Goal: Complete application form

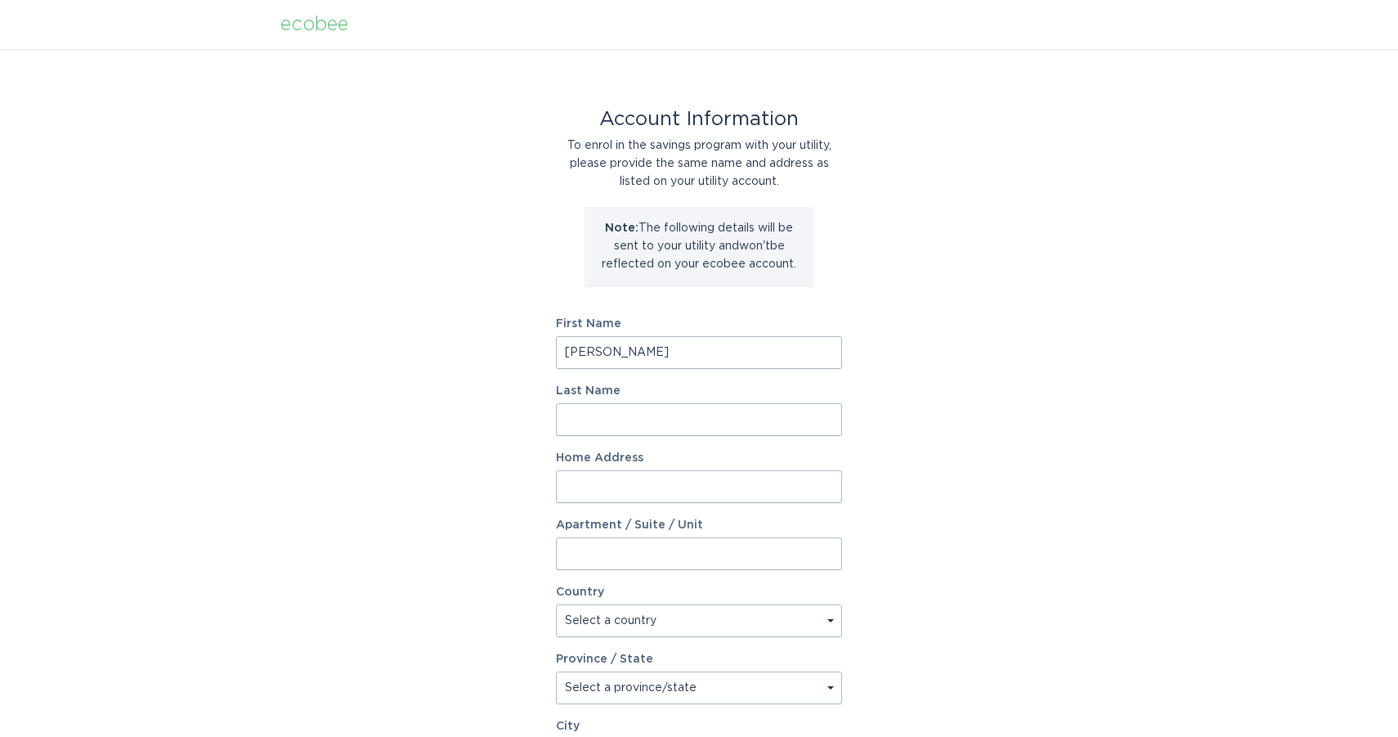
type input "[PERSON_NAME]"
drag, startPoint x: 739, startPoint y: 481, endPoint x: 752, endPoint y: 478, distance: 13.5
click at [739, 481] on input "Home Address" at bounding box center [699, 486] width 286 height 33
paste input "[STREET_ADDRESS][PERSON_NAME]"
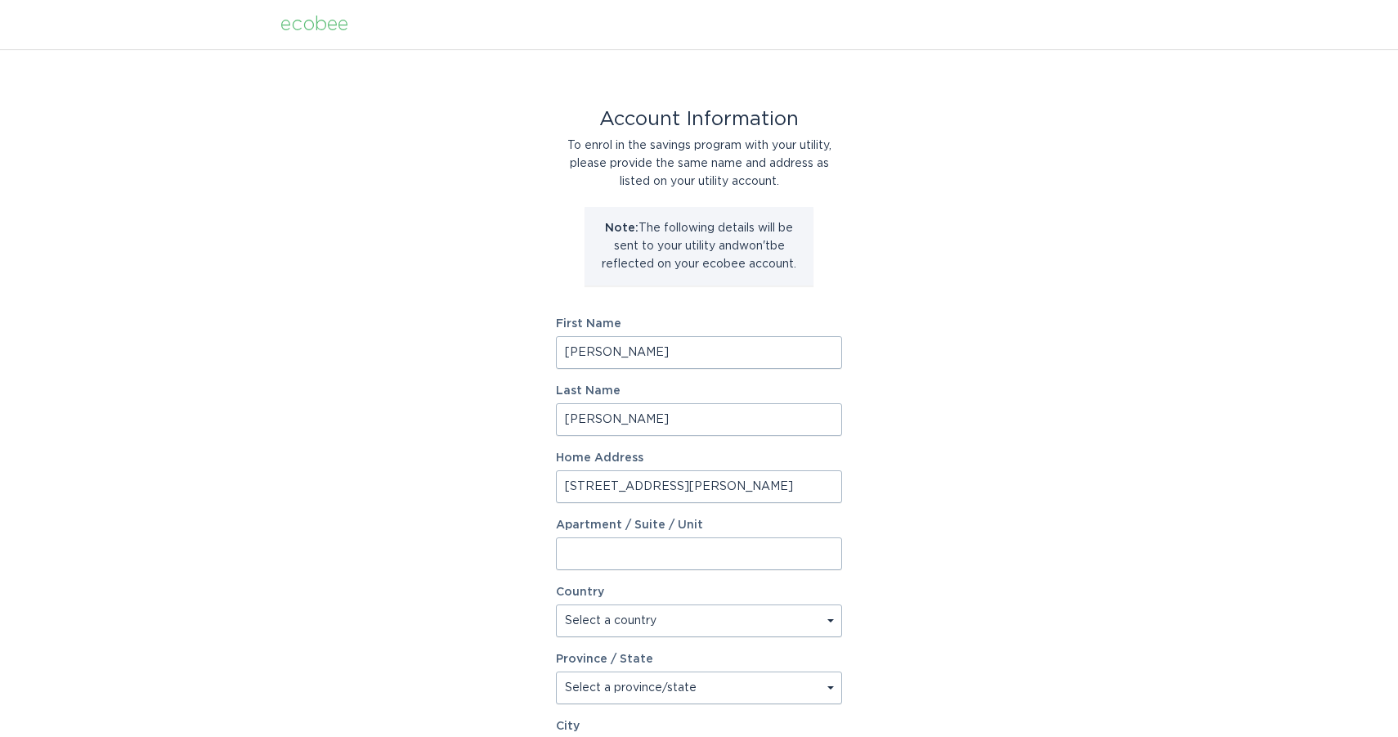
type input "[STREET_ADDRESS][PERSON_NAME]"
click at [1040, 487] on div "Account Information To enrol in the savings program with your utility, please p…" at bounding box center [699, 501] width 1398 height 904
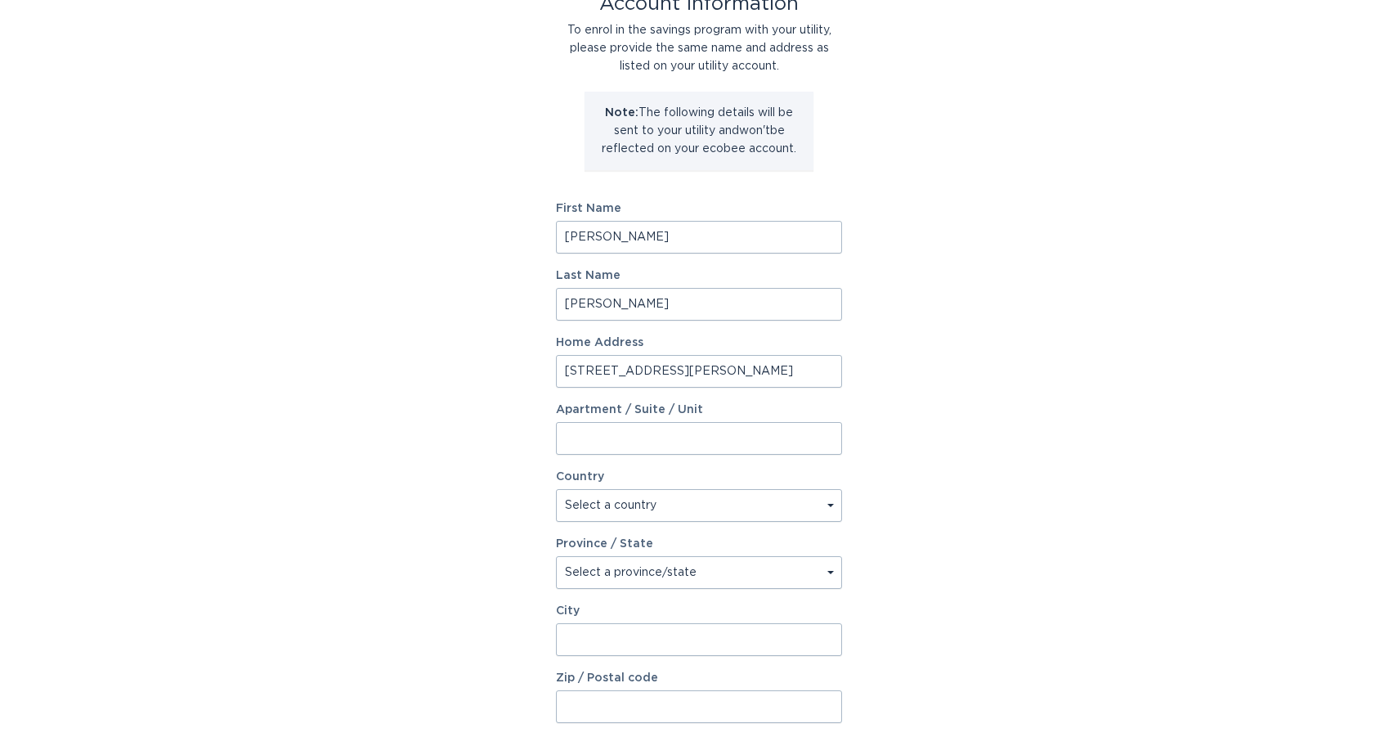
scroll to position [150, 0]
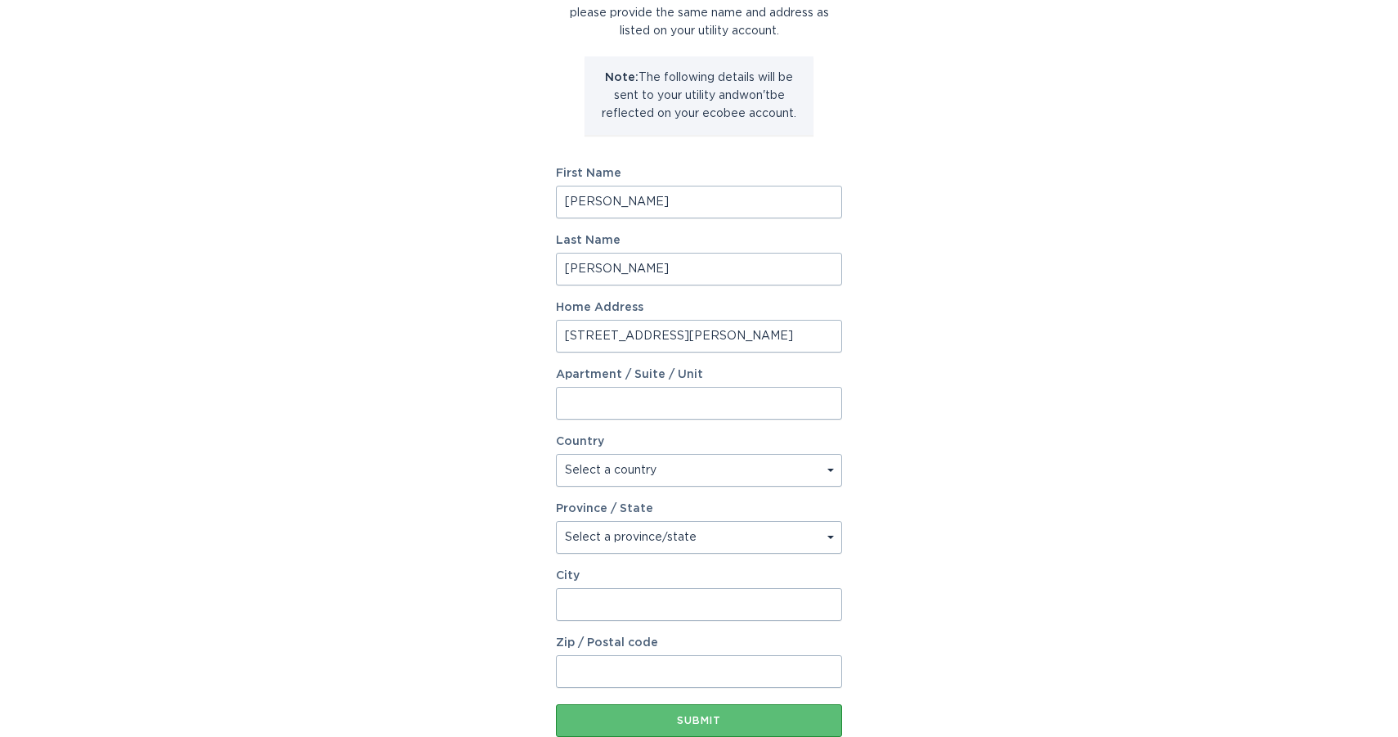
select select "US"
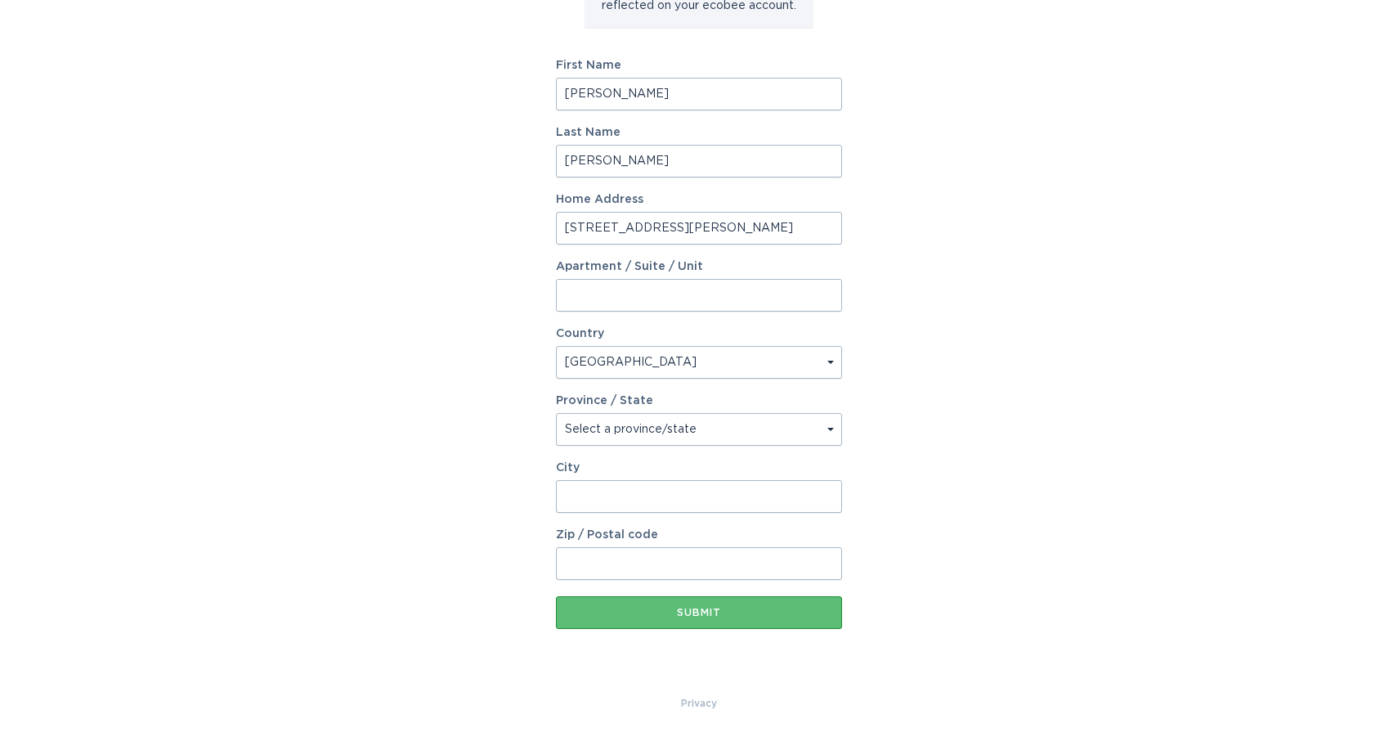
scroll to position [258, 0]
select select "CA"
drag, startPoint x: 647, startPoint y: 500, endPoint x: 658, endPoint y: 496, distance: 12.2
type input "[PERSON_NAME]"
type input "91406"
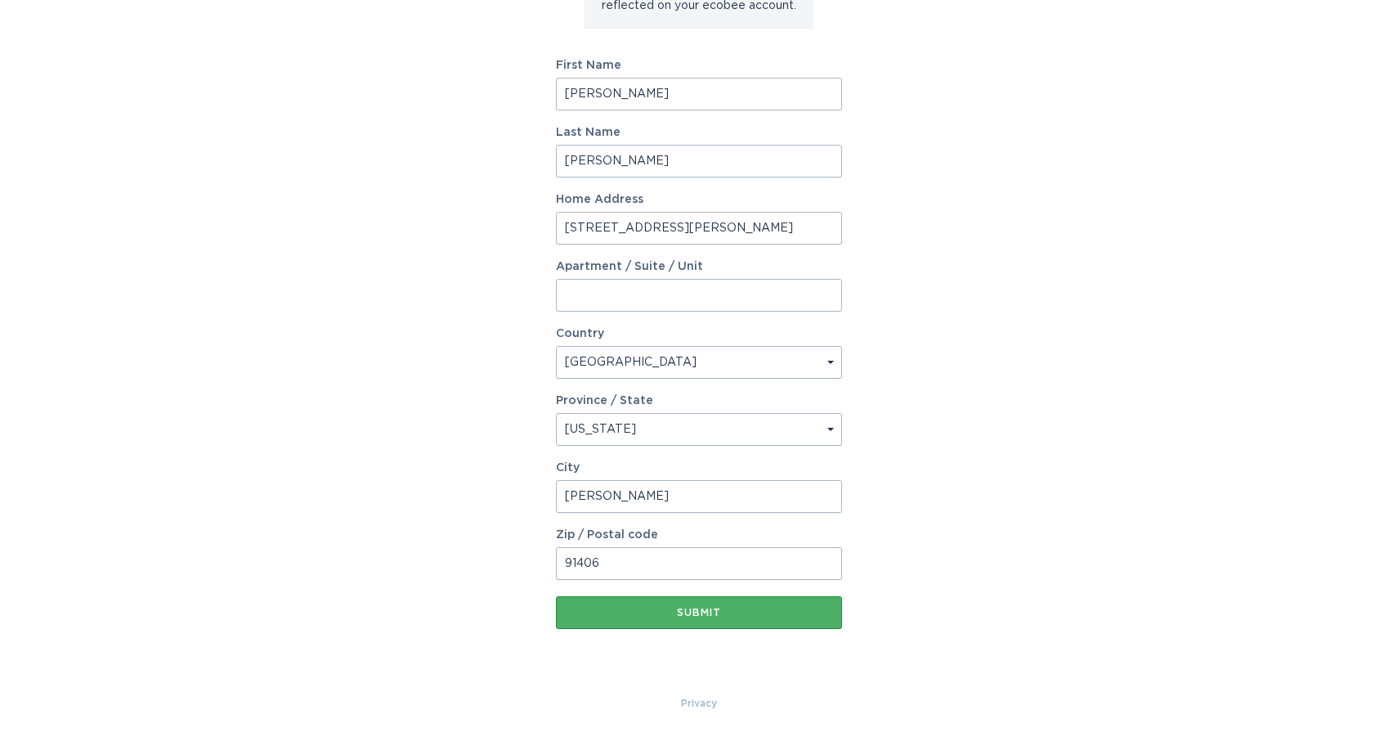
click at [709, 615] on div "Submit" at bounding box center [699, 613] width 270 height 10
